Goal: Task Accomplishment & Management: Manage account settings

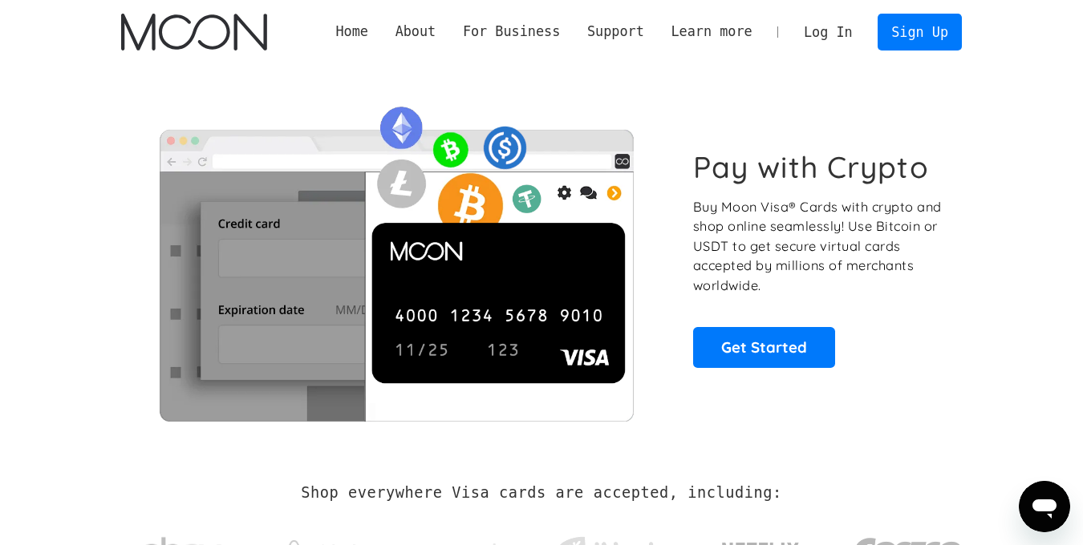
click at [845, 26] on link "Log In" at bounding box center [827, 31] width 75 height 35
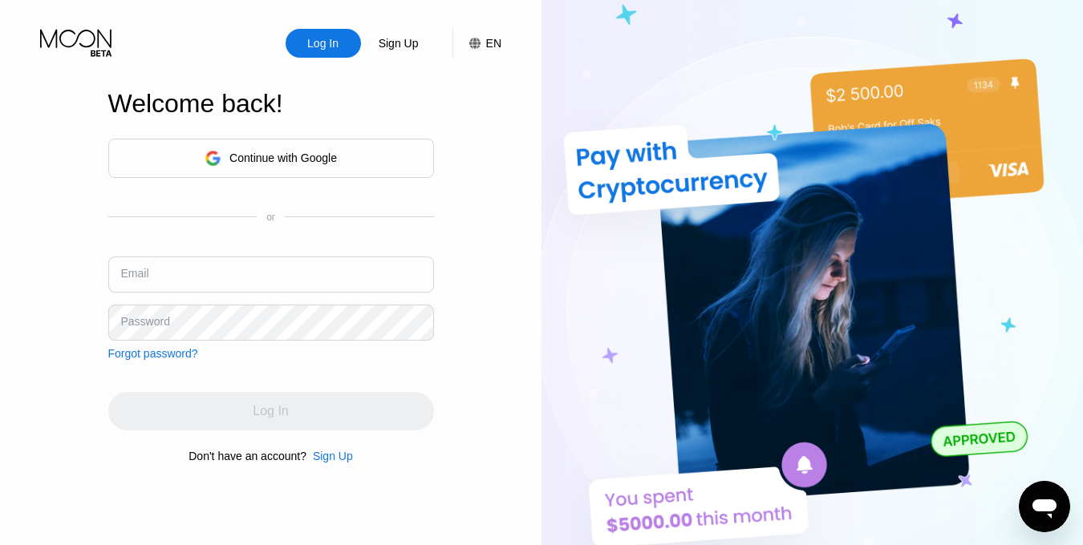
click at [230, 271] on input "text" at bounding box center [271, 275] width 326 height 36
paste input "[EMAIL_ADDRESS][DOMAIN_NAME]"
type input "[EMAIL_ADDRESS][DOMAIN_NAME]"
click at [322, 336] on div "Continue with Google or Email [EMAIL_ADDRESS][DOMAIN_NAME] Password Forgot pass…" at bounding box center [271, 249] width 326 height 221
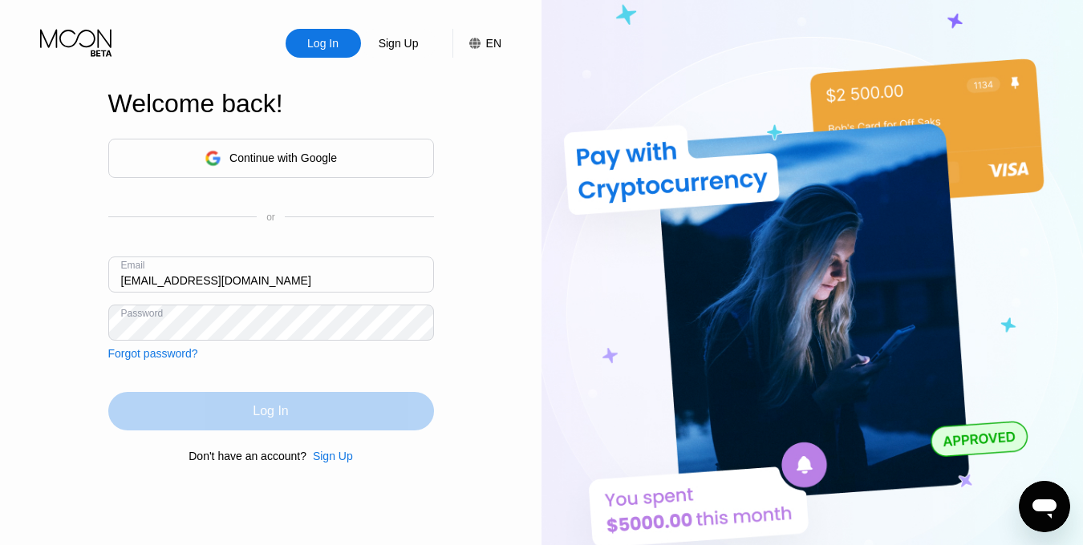
click at [342, 415] on div "Log In" at bounding box center [271, 411] width 326 height 38
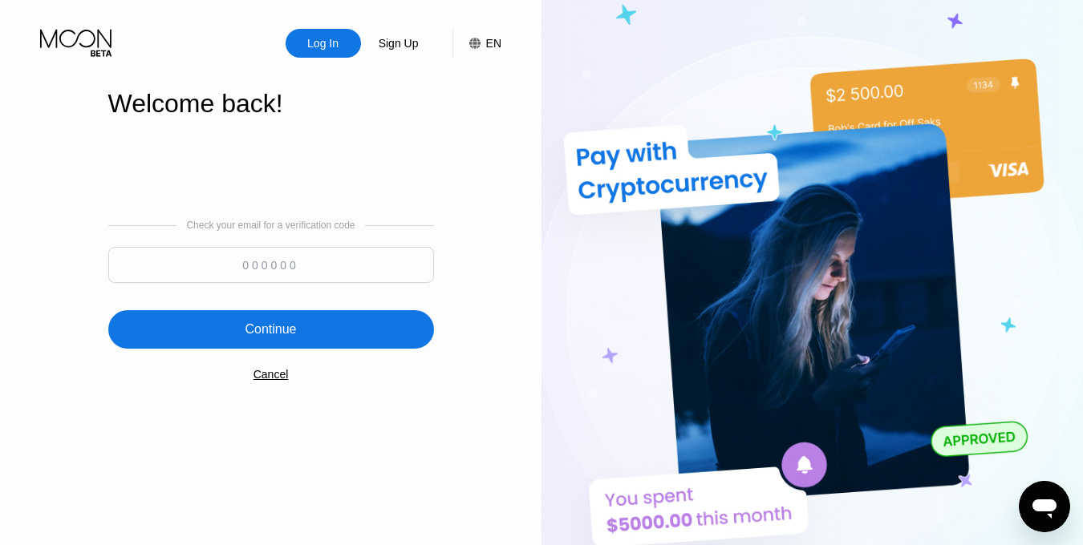
click at [298, 263] on input at bounding box center [271, 265] width 326 height 36
